Goal: Task Accomplishment & Management: Manage account settings

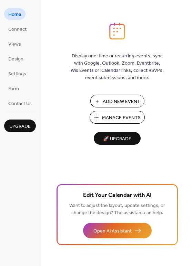
click at [109, 122] on span "Manage Events" at bounding box center [121, 117] width 39 height 7
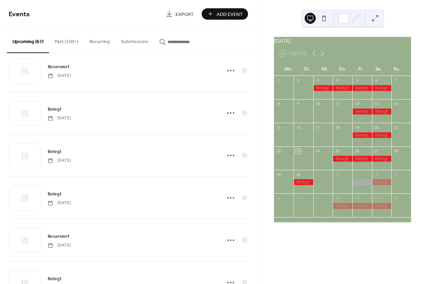
scroll to position [1583, 0]
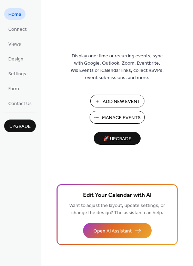
click at [104, 120] on span "Manage Events" at bounding box center [121, 117] width 39 height 7
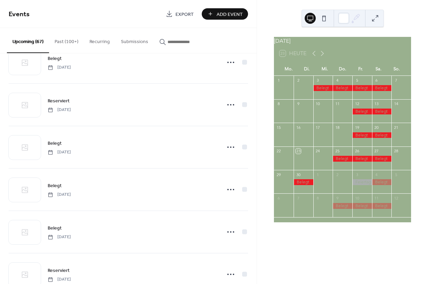
scroll to position [1558, 0]
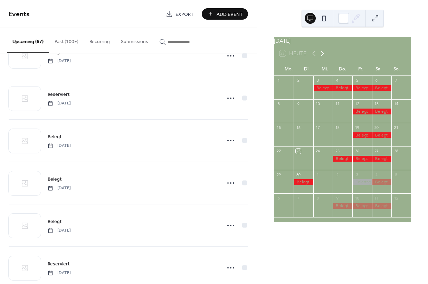
click at [324, 57] on icon at bounding box center [322, 53] width 8 height 8
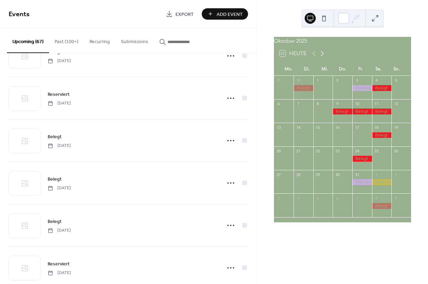
click at [324, 57] on icon at bounding box center [322, 53] width 8 height 8
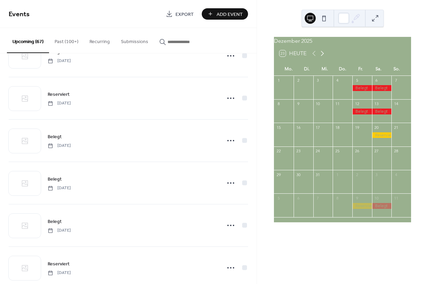
click at [324, 57] on icon at bounding box center [322, 53] width 8 height 8
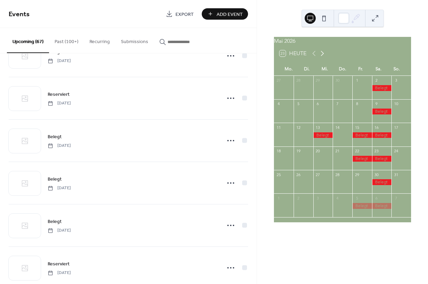
click at [324, 57] on icon at bounding box center [322, 53] width 8 height 8
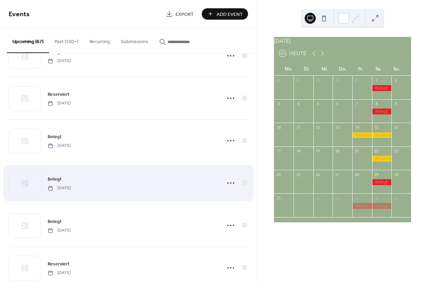
scroll to position [1583, 0]
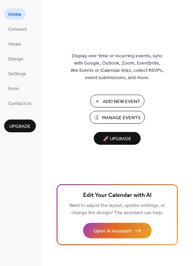
click at [119, 117] on span "Manage Events" at bounding box center [121, 117] width 39 height 7
click at [21, 31] on span "Connect" at bounding box center [17, 29] width 18 height 7
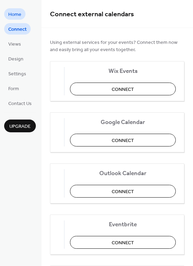
click at [18, 17] on span "Home" at bounding box center [14, 14] width 13 height 7
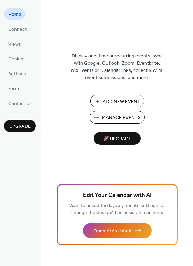
click at [108, 120] on span "Manage Events" at bounding box center [121, 117] width 39 height 7
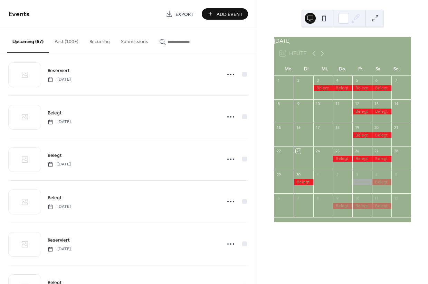
scroll to position [1582, 0]
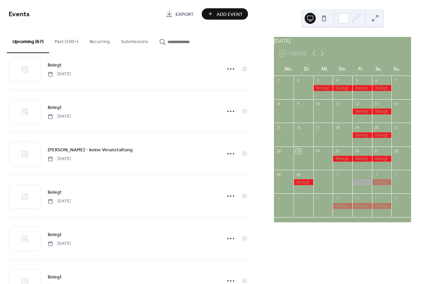
scroll to position [101, 0]
click at [163, 42] on icon "button" at bounding box center [162, 42] width 7 height 7
click at [167, 42] on input "button" at bounding box center [187, 41] width 41 height 7
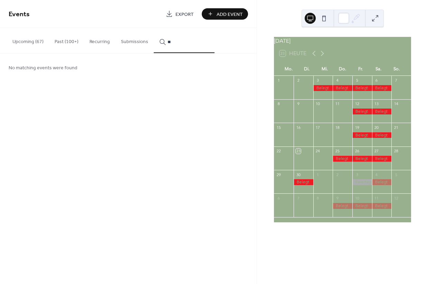
type input "*"
click at [24, 43] on button "Upcoming (67)" at bounding box center [28, 40] width 42 height 25
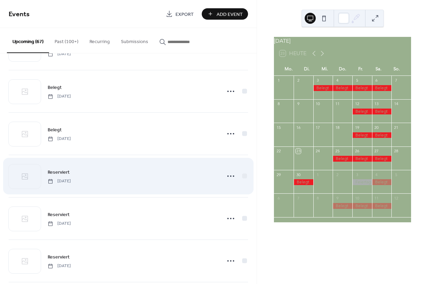
scroll to position [1359, 0]
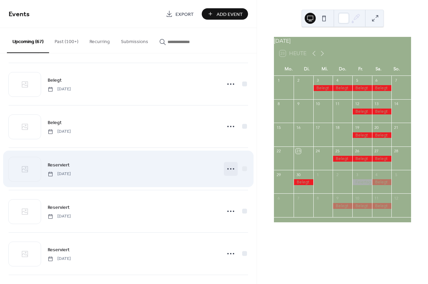
click at [230, 169] on circle at bounding box center [230, 168] width 1 height 1
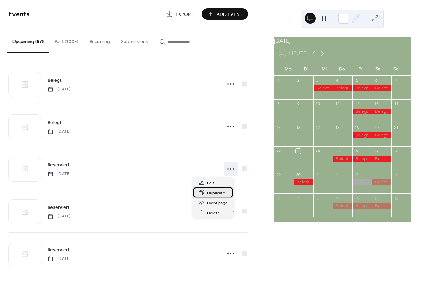
click at [213, 195] on span "Duplicate" at bounding box center [216, 193] width 18 height 7
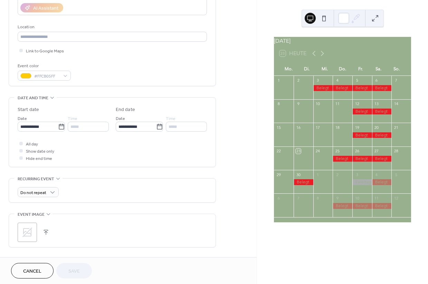
scroll to position [130, 0]
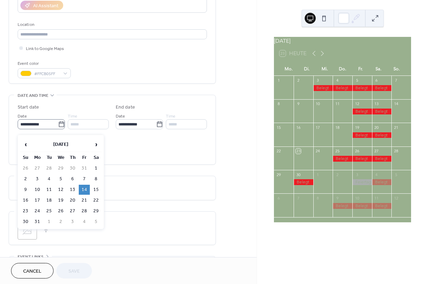
click at [59, 126] on icon at bounding box center [61, 124] width 7 height 7
click at [58, 126] on input "**********" at bounding box center [38, 124] width 40 height 10
click at [84, 179] on td "7" at bounding box center [84, 179] width 11 height 10
type input "**********"
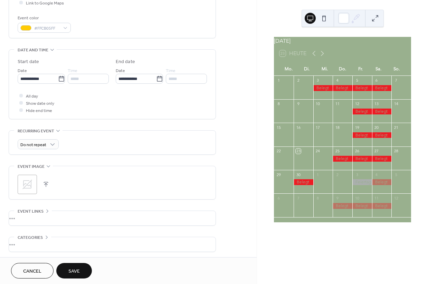
scroll to position [209, 0]
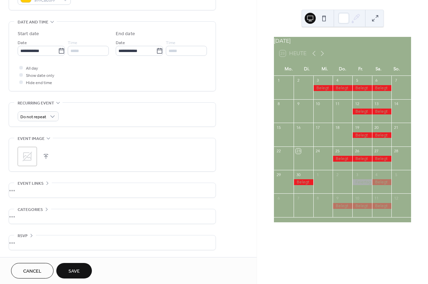
click at [72, 271] on span "Save" at bounding box center [73, 271] width 11 height 7
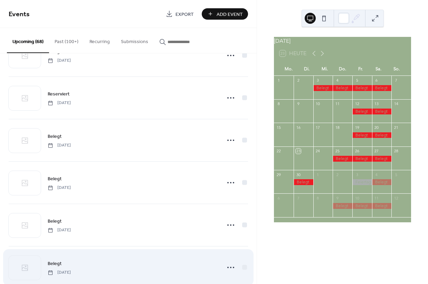
scroll to position [1973, 0]
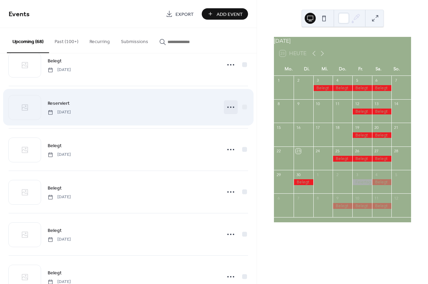
click at [225, 108] on icon at bounding box center [230, 107] width 11 height 11
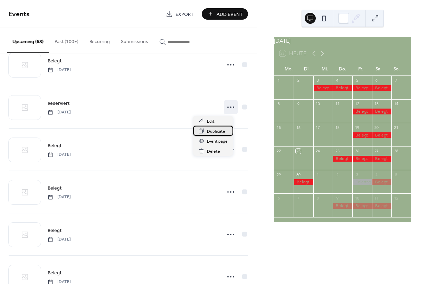
click at [212, 131] on span "Duplicate" at bounding box center [216, 131] width 18 height 7
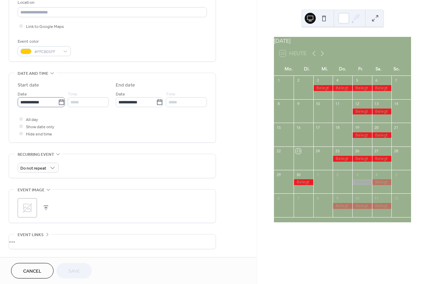
scroll to position [153, 0]
click at [41, 105] on input "**********" at bounding box center [38, 101] width 40 height 10
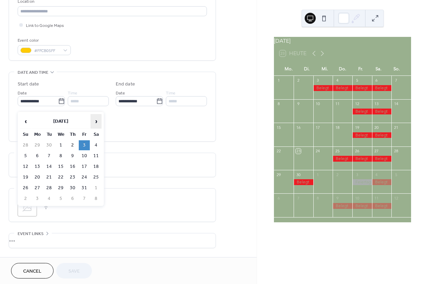
click at [98, 121] on span "›" at bounding box center [96, 122] width 10 height 14
click at [95, 181] on td "22" at bounding box center [95, 178] width 11 height 10
type input "**********"
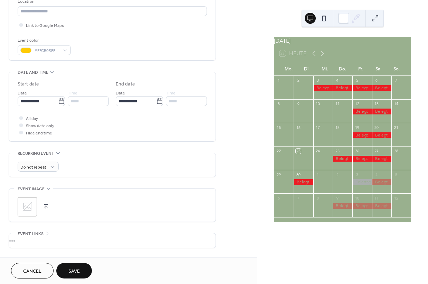
drag, startPoint x: 70, startPoint y: 273, endPoint x: 81, endPoint y: 269, distance: 11.9
click at [70, 273] on span "Save" at bounding box center [73, 271] width 11 height 7
